Goal: Information Seeking & Learning: Learn about a topic

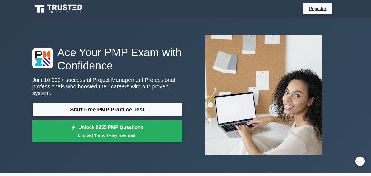
click at [141, 111] on link "Start Free PMP Practice Test" at bounding box center [107, 109] width 150 height 13
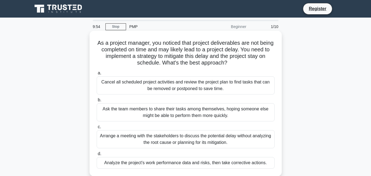
click at [159, 86] on div "Cancel all scheduled project activities and review the project plan to find tas…" at bounding box center [186, 85] width 178 height 18
click at [97, 75] on input "a. Cancel all scheduled project activities and review the project plan to find …" at bounding box center [97, 73] width 0 height 4
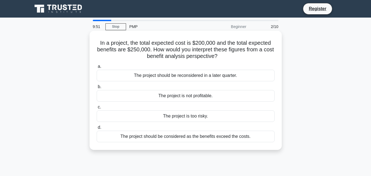
click at [176, 97] on div "The project is not profitable." at bounding box center [186, 96] width 178 height 12
click at [97, 89] on input "b. The project is not profitable." at bounding box center [97, 87] width 0 height 4
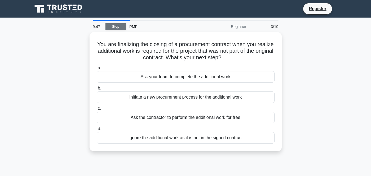
click at [117, 29] on link "Stop" at bounding box center [115, 26] width 21 height 7
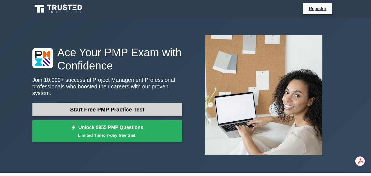
click at [75, 103] on link "Start Free PMP Practice Test" at bounding box center [107, 109] width 150 height 13
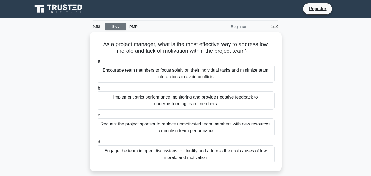
click at [118, 27] on link "Stop" at bounding box center [115, 26] width 21 height 7
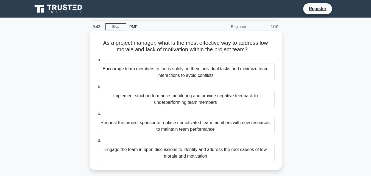
click at [130, 126] on div "Request the project sponsor to replace unmotivated team members with new resour…" at bounding box center [186, 126] width 178 height 18
click at [97, 115] on input "c. Request the project sponsor to replace unmotivated team members with new res…" at bounding box center [97, 114] width 0 height 4
